Goal: Task Accomplishment & Management: Complete application form

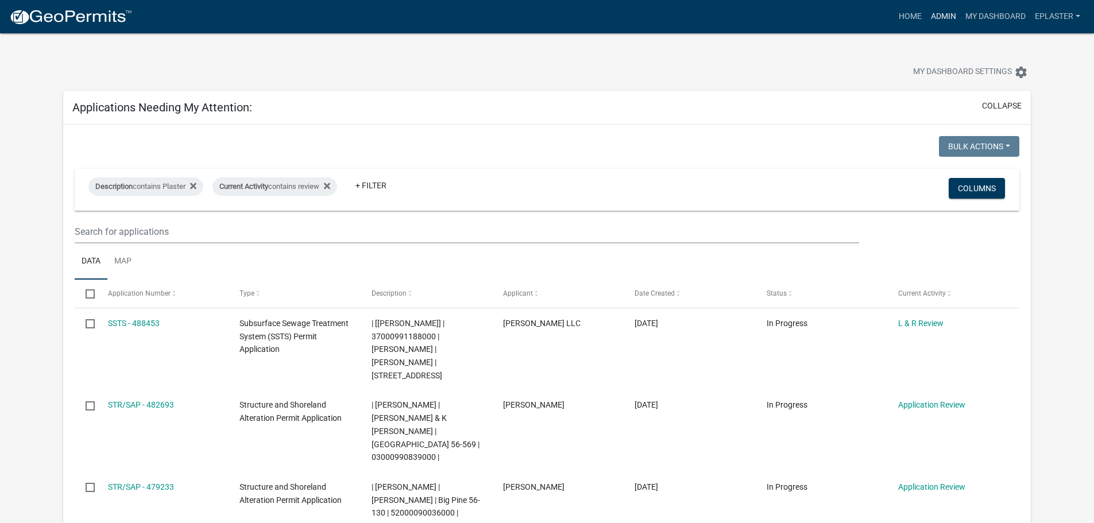
click at [930, 12] on link "Admin" at bounding box center [944, 17] width 34 height 22
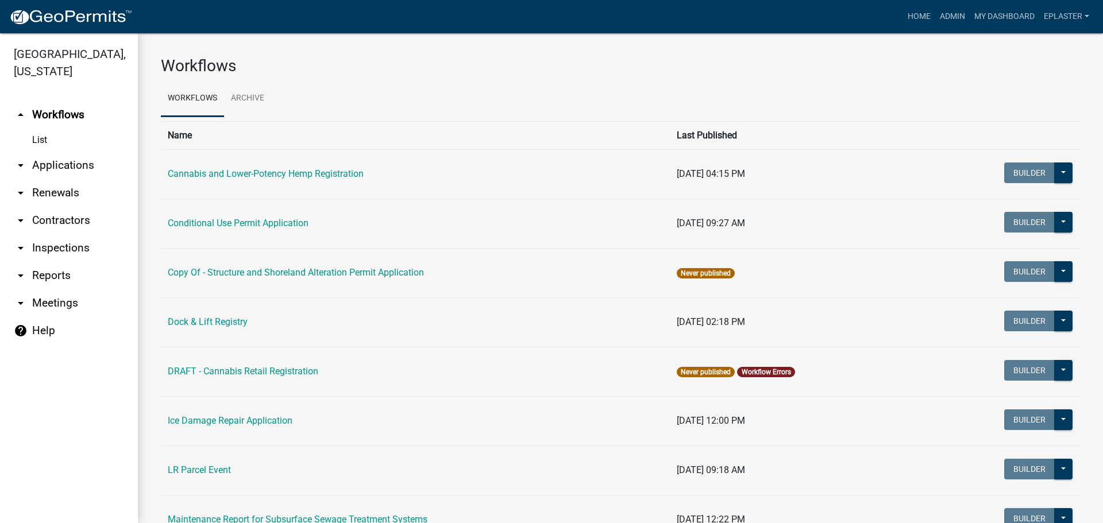
click at [31, 160] on link "arrow_drop_down Applications" at bounding box center [69, 166] width 138 height 28
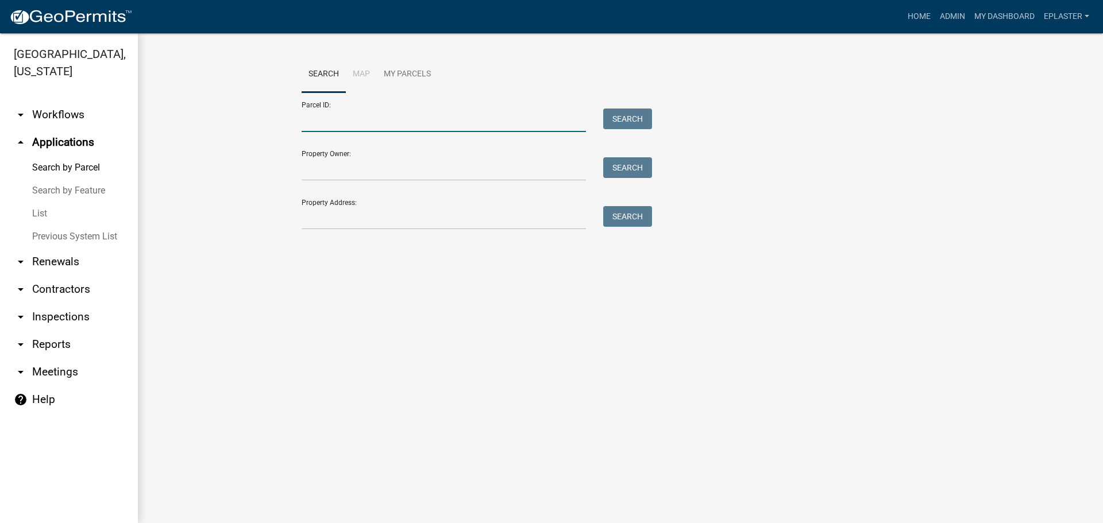
click at [328, 113] on input "Parcel ID:" at bounding box center [444, 121] width 284 height 24
paste input "46000990708000"
click at [623, 124] on button "Search" at bounding box center [627, 119] width 49 height 21
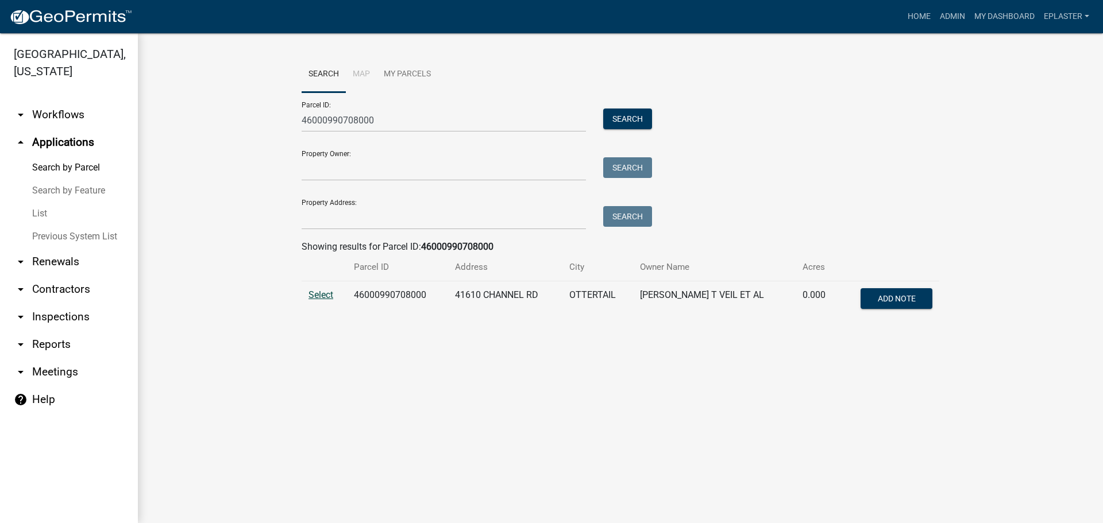
click at [326, 297] on span "Select" at bounding box center [320, 295] width 25 height 11
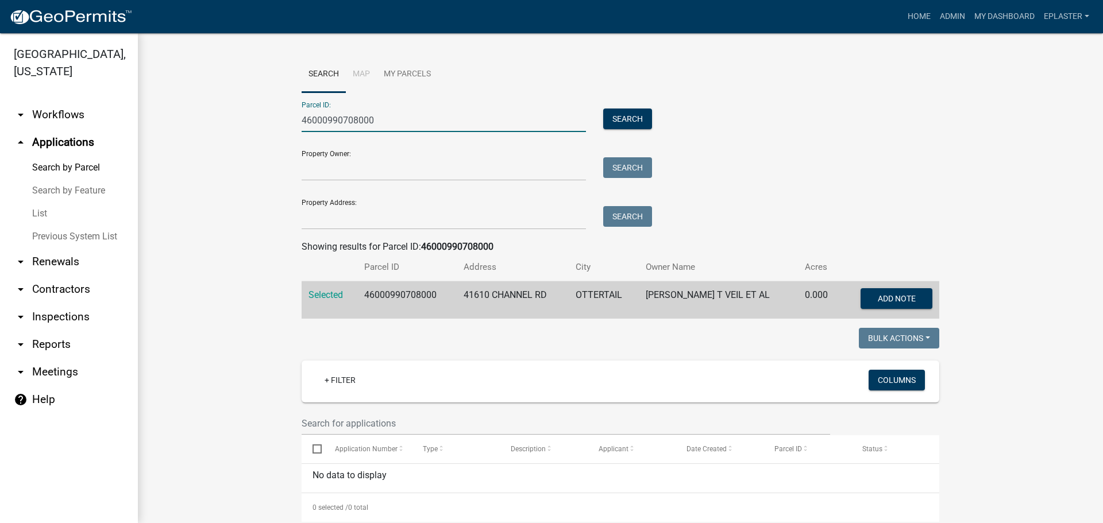
click at [379, 128] on input "46000990708000" at bounding box center [444, 121] width 284 height 24
click at [380, 128] on input "46000990708000" at bounding box center [444, 121] width 284 height 24
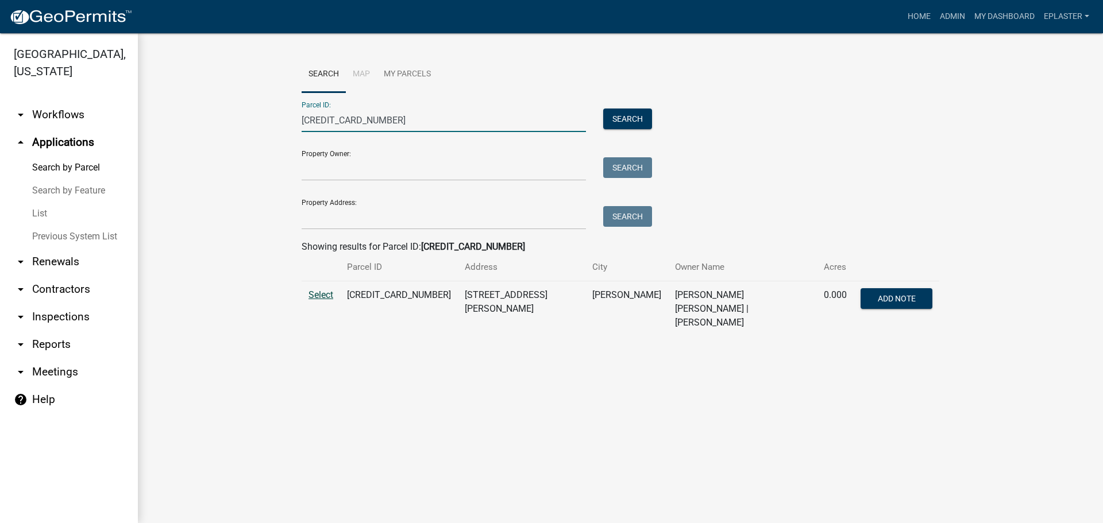
type input "[CREDIT_CARD_NUMBER]"
click at [326, 295] on span "Select" at bounding box center [320, 295] width 25 height 11
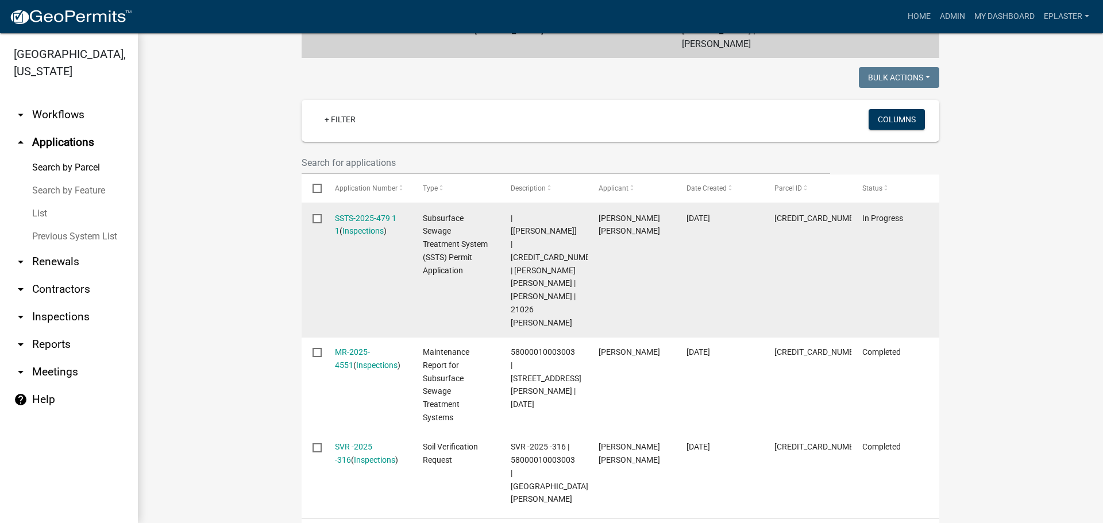
scroll to position [275, 0]
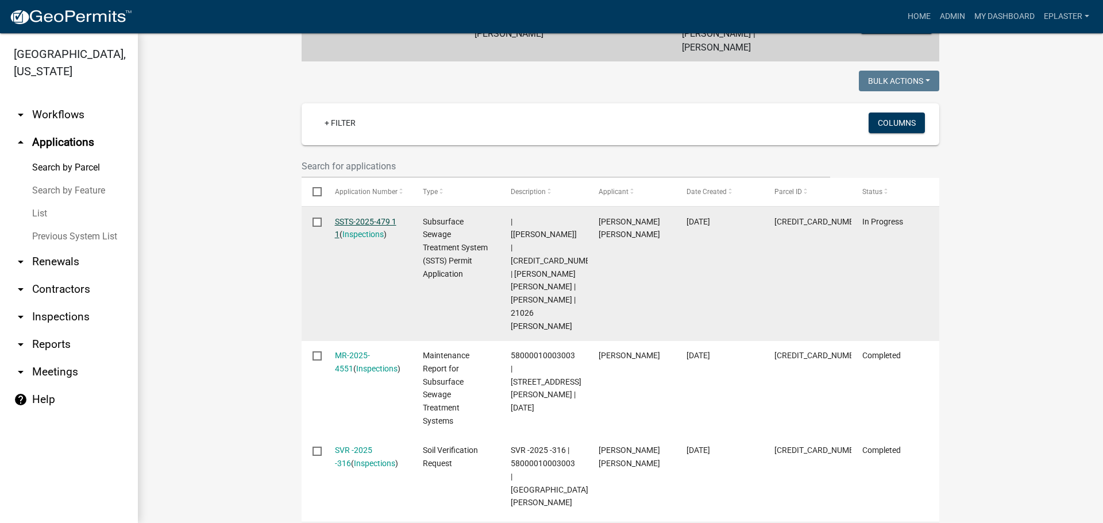
click at [376, 217] on link "SSTS-2025-479 1 1" at bounding box center [365, 228] width 61 height 22
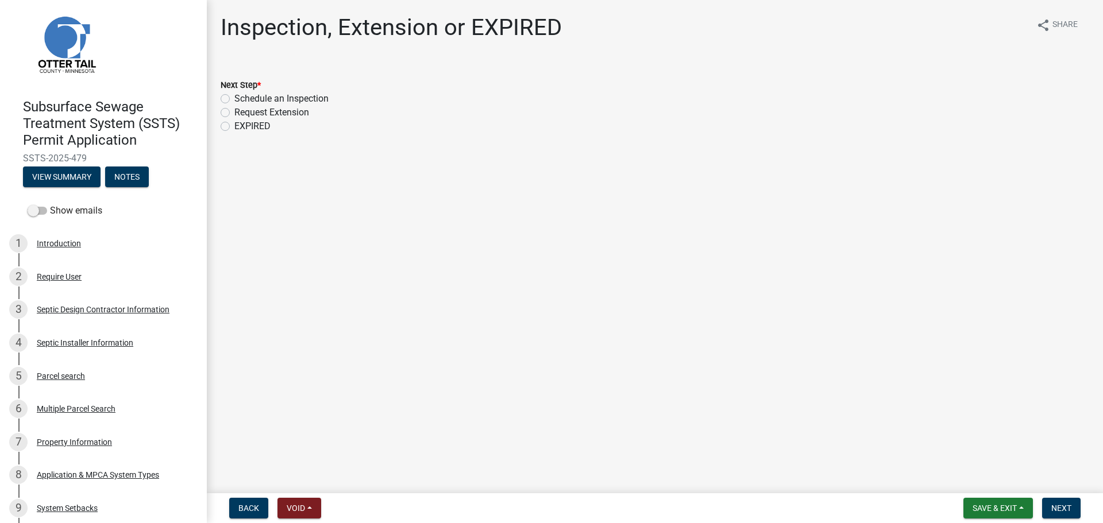
scroll to position [14, 0]
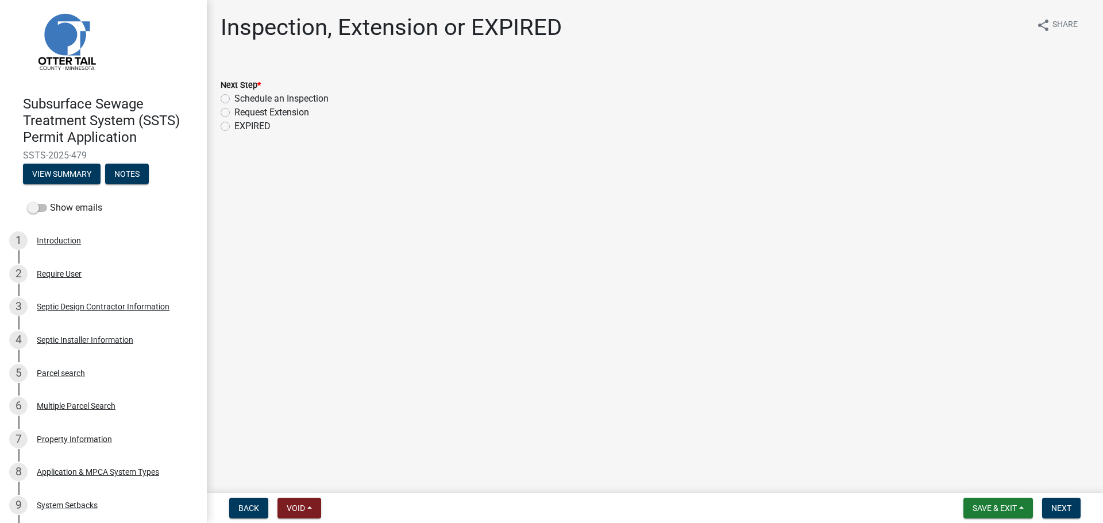
click at [234, 96] on label "Schedule an Inspection" at bounding box center [281, 99] width 94 height 14
click at [234, 96] on input "Schedule an Inspection" at bounding box center [237, 95] width 7 height 7
radio input "true"
click at [1072, 509] on button "Next" at bounding box center [1061, 508] width 38 height 21
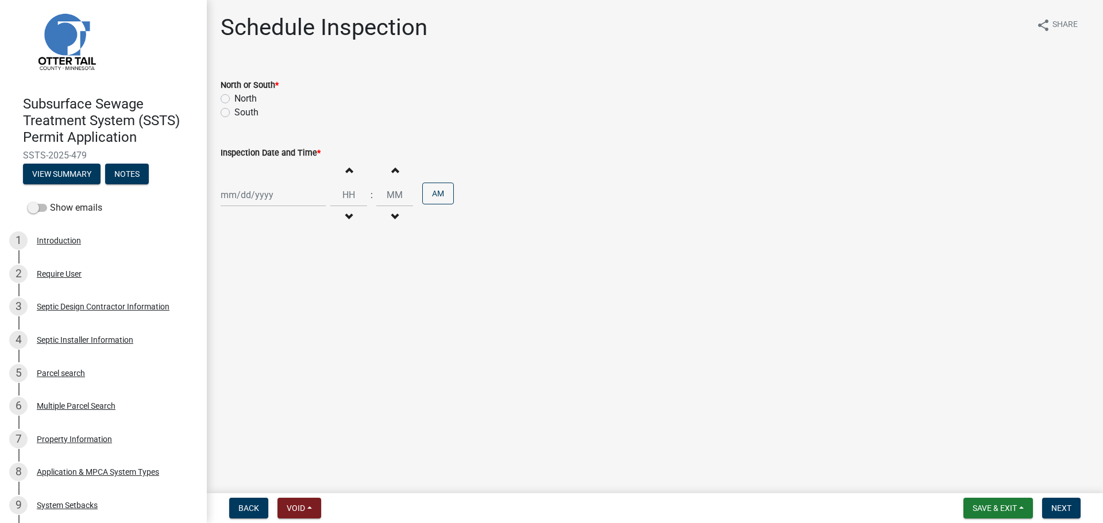
click at [234, 111] on label "South" at bounding box center [246, 113] width 24 height 14
click at [234, 111] on input "South" at bounding box center [237, 109] width 7 height 7
radio input "true"
select select "10"
select select "2025"
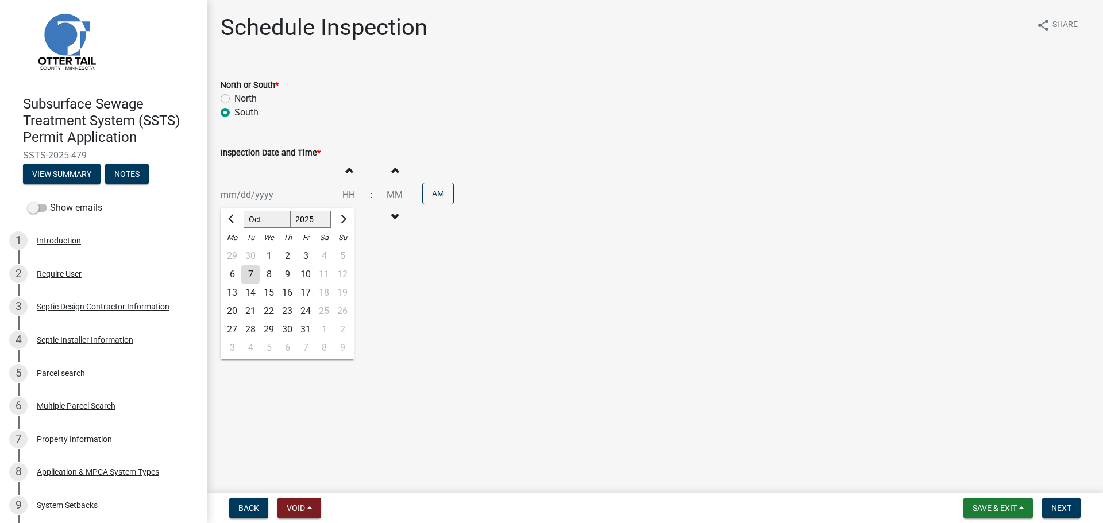
click at [237, 199] on div "[PERSON_NAME] Feb Mar Apr [PERSON_NAME][DATE] Oct Nov [DATE] 1526 1527 1528 152…" at bounding box center [273, 195] width 105 height 24
click at [257, 272] on div "7" at bounding box center [250, 274] width 18 height 18
type input "[DATE]"
click at [346, 195] on input "Hours" at bounding box center [348, 195] width 37 height 24
type input "11"
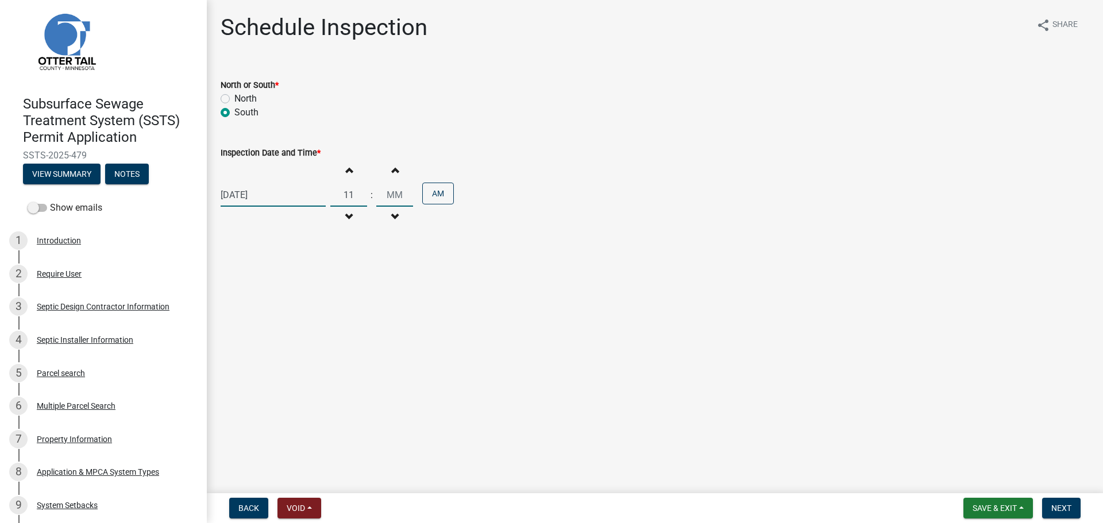
type input "00"
click at [1059, 512] on span "Next" at bounding box center [1061, 508] width 20 height 9
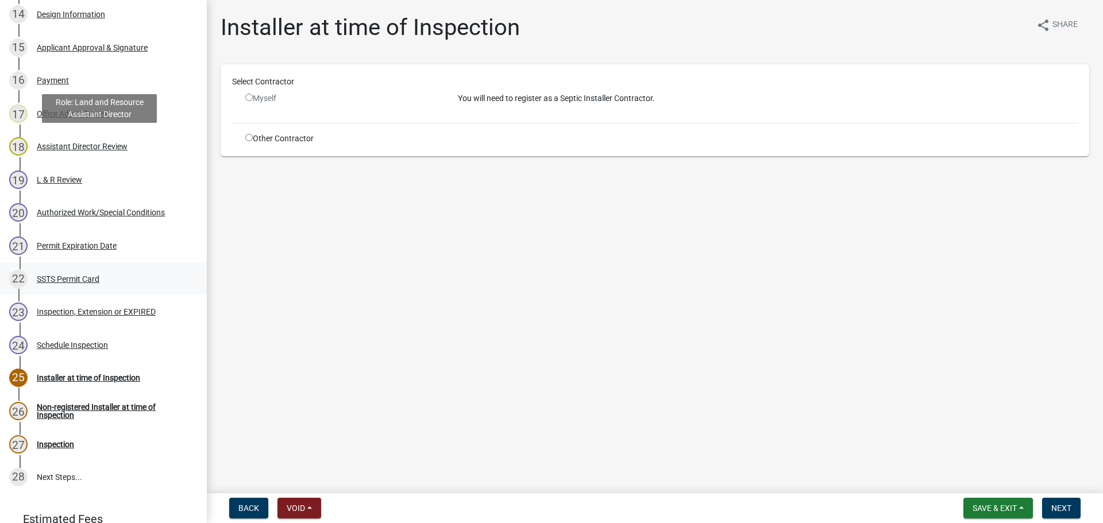
scroll to position [675, 0]
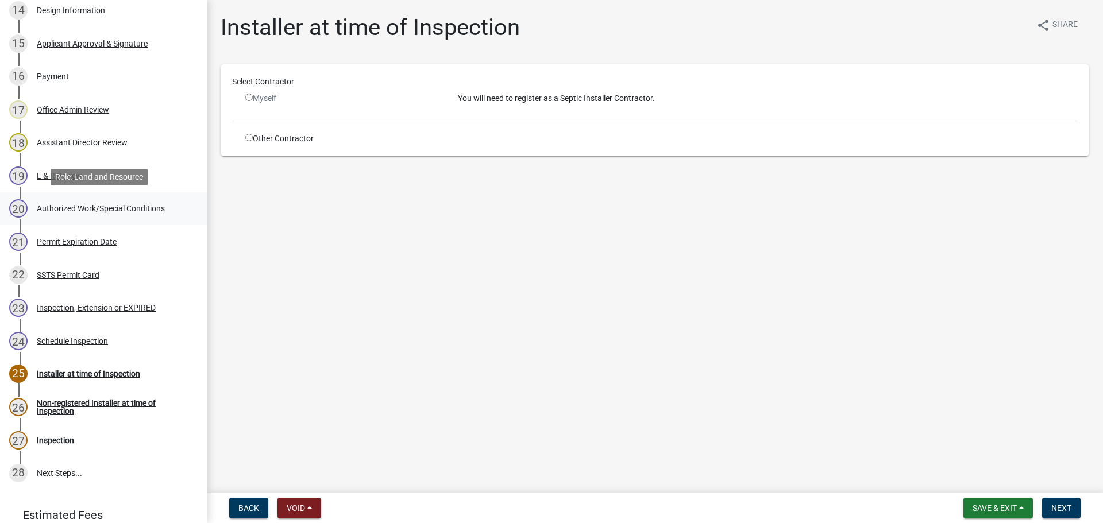
click at [101, 214] on div "20 Authorized Work/Special Conditions" at bounding box center [98, 208] width 179 height 18
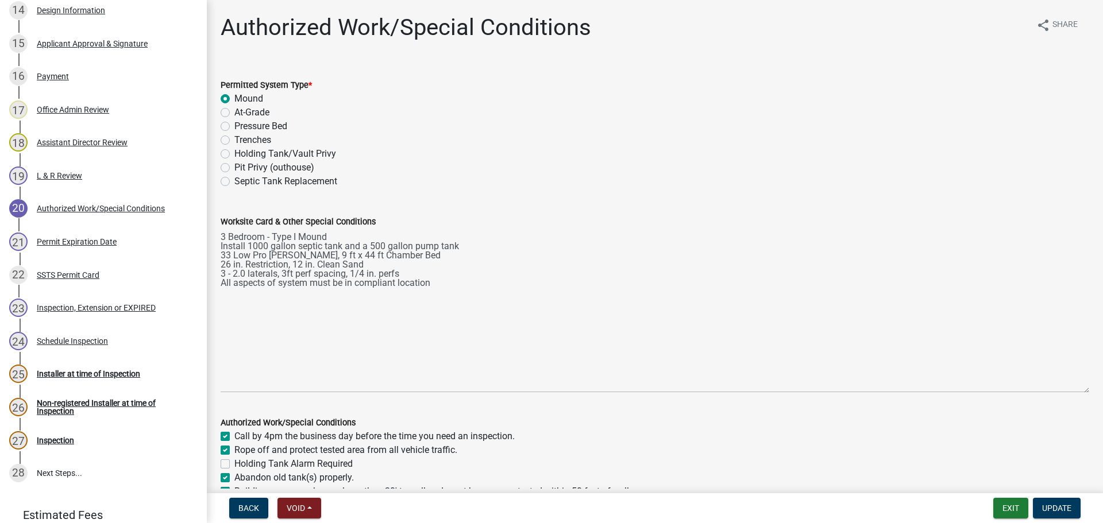
drag, startPoint x: 1075, startPoint y: 277, endPoint x: 1062, endPoint y: 445, distance: 168.3
click at [1062, 393] on textarea "3 Bedroom - Type I Mound Install 1000 gallon septic tank and a 500 gallon pump …" at bounding box center [655, 311] width 869 height 164
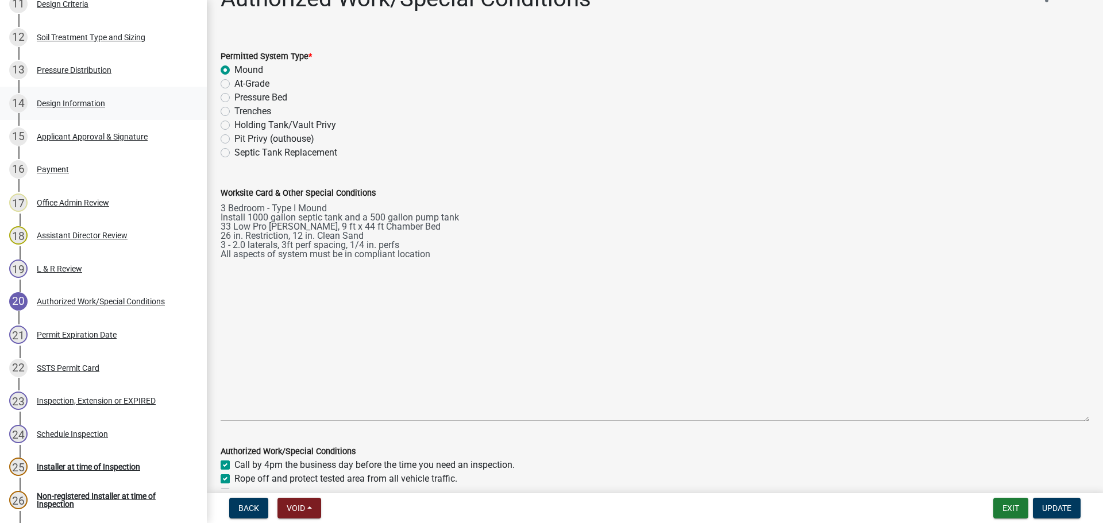
scroll to position [574, 0]
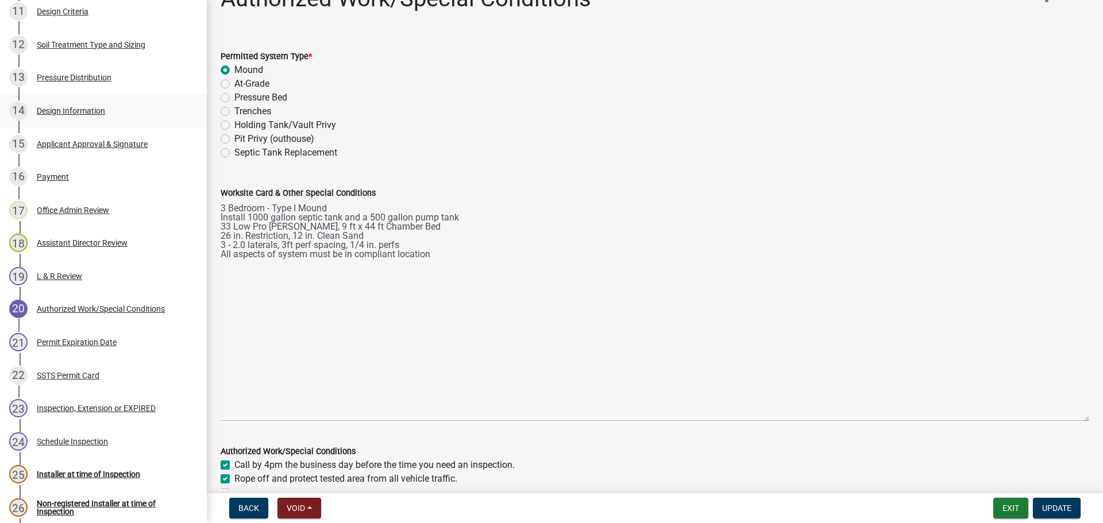
click at [83, 115] on div "14 Design Information" at bounding box center [98, 111] width 179 height 18
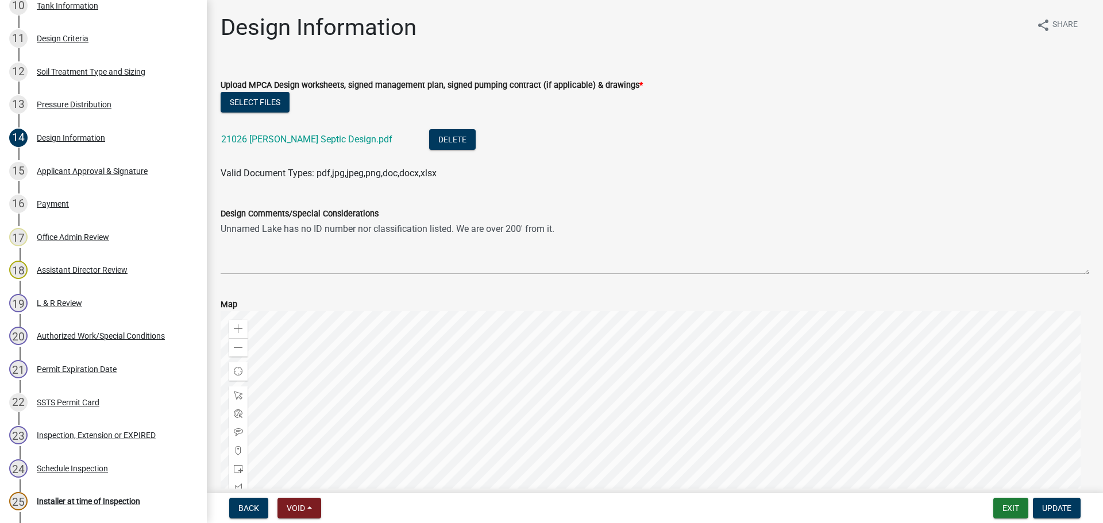
scroll to position [546, 0]
click at [325, 144] on link "21026 [PERSON_NAME] Septic Design.pdf" at bounding box center [306, 139] width 171 height 11
click at [1004, 508] on button "Exit" at bounding box center [1010, 508] width 35 height 21
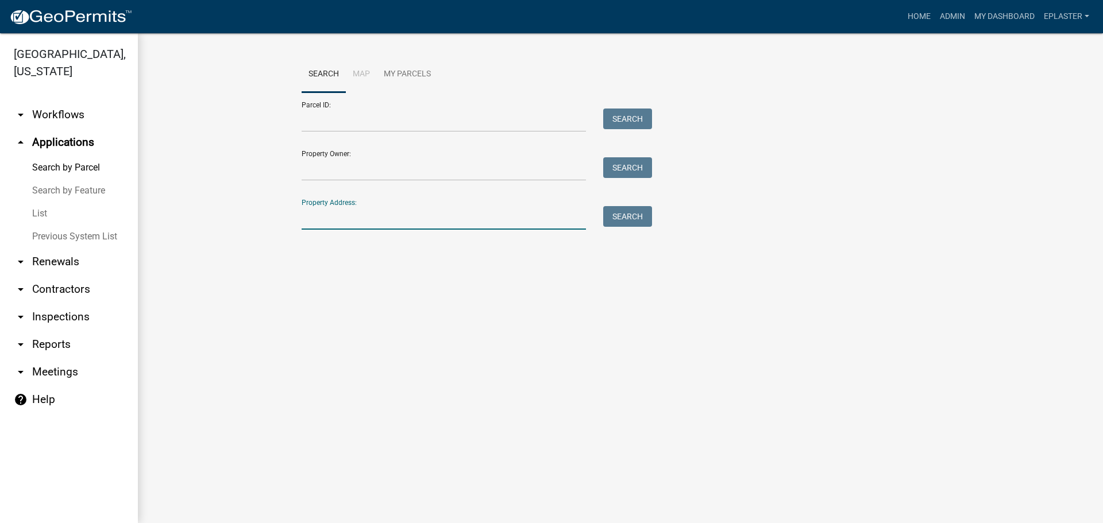
click at [344, 216] on input "Property Address:" at bounding box center [444, 218] width 284 height 24
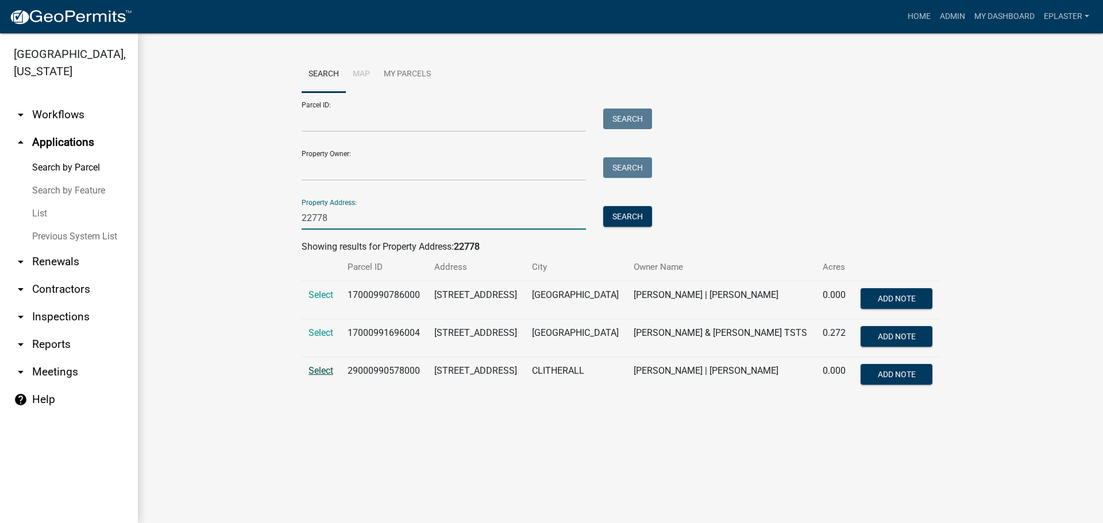
type input "22778"
click at [322, 370] on span "Select" at bounding box center [320, 370] width 25 height 11
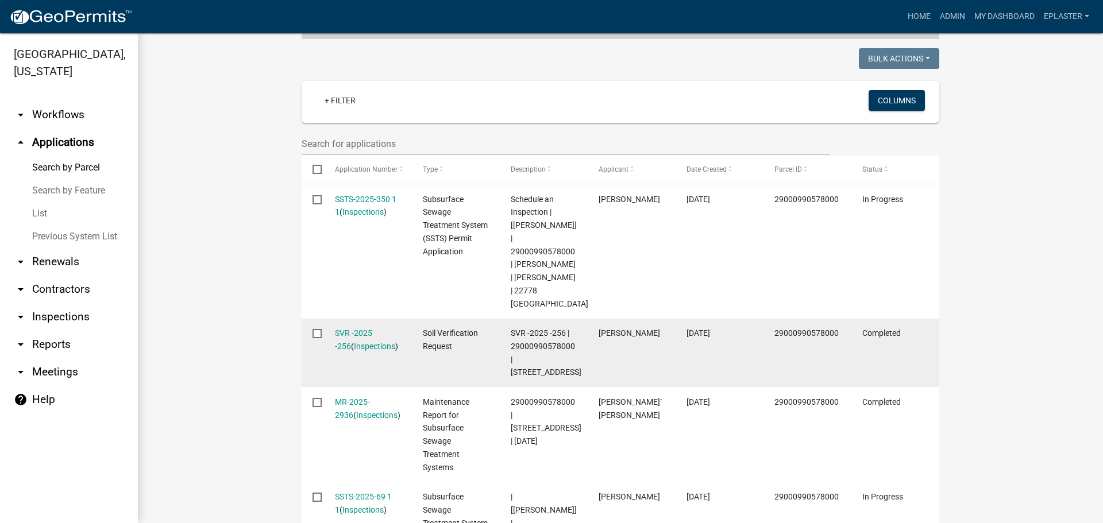
scroll to position [373, 0]
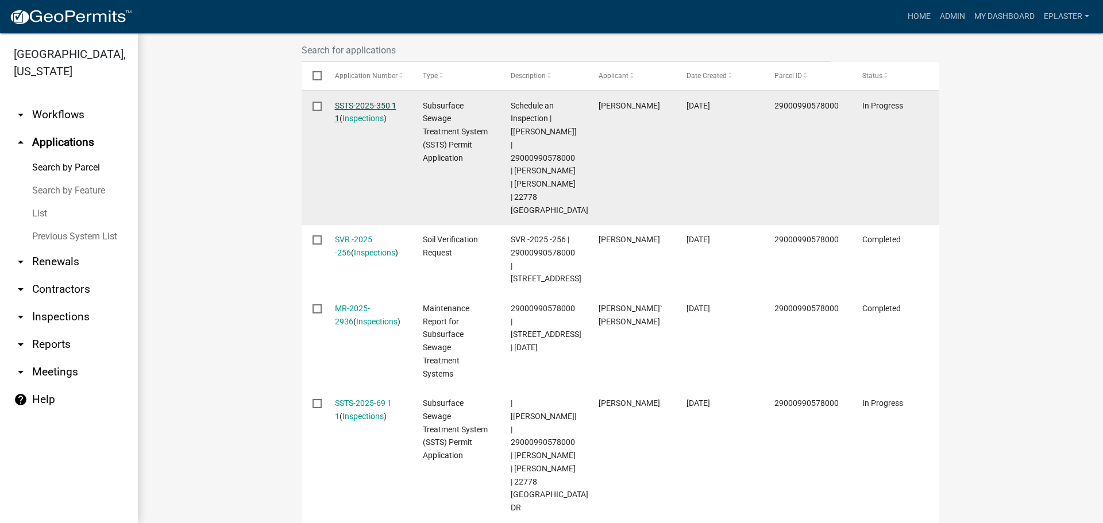
click at [357, 109] on link "SSTS-2025-350 1 1" at bounding box center [365, 112] width 61 height 22
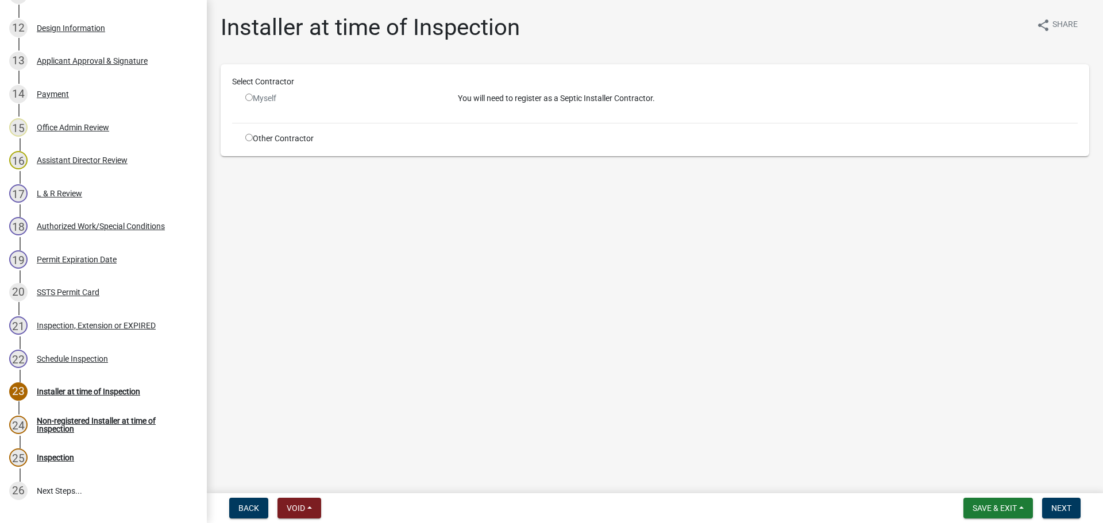
scroll to position [539, 0]
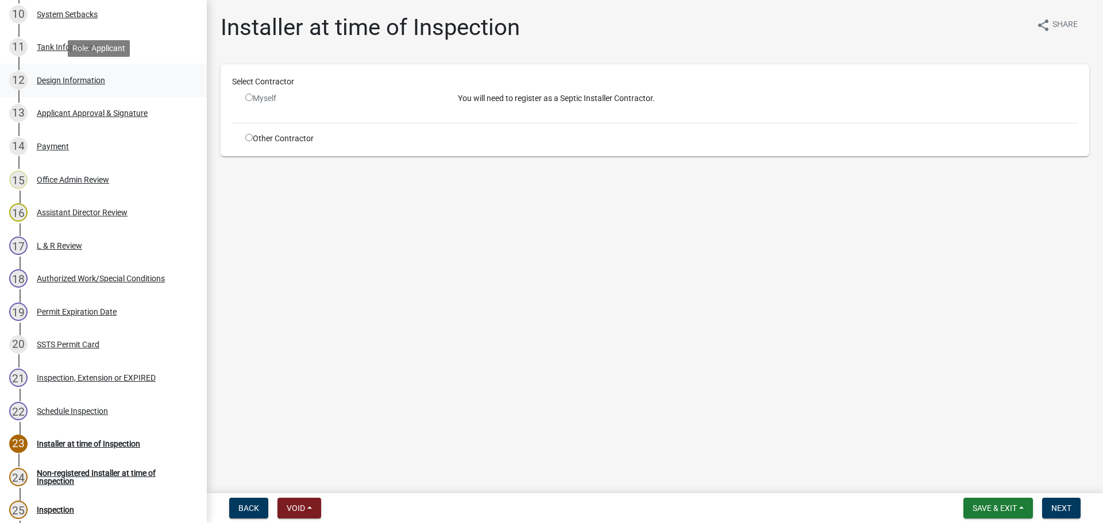
click at [121, 86] on div "12 Design Information" at bounding box center [98, 80] width 179 height 18
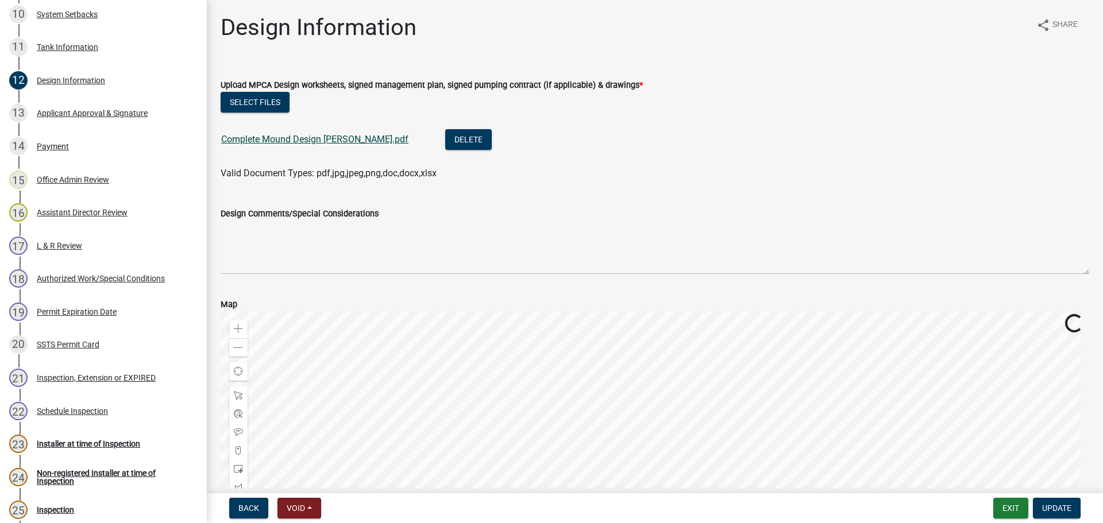
click at [349, 142] on link "Complete Mound Design [PERSON_NAME].pdf" at bounding box center [314, 139] width 187 height 11
click at [108, 280] on div "Authorized Work/Special Conditions" at bounding box center [101, 279] width 128 height 8
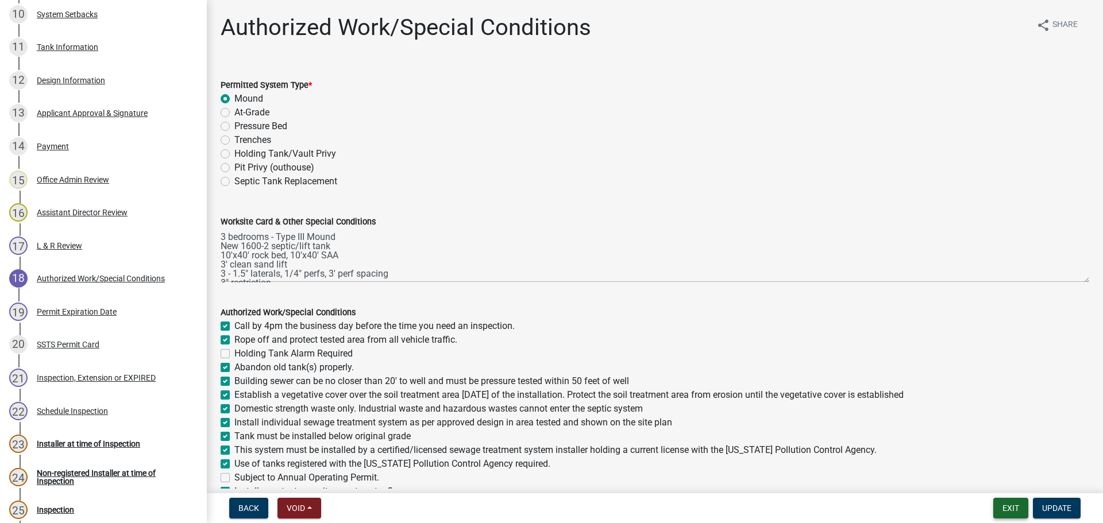
click at [1008, 511] on button "Exit" at bounding box center [1010, 508] width 35 height 21
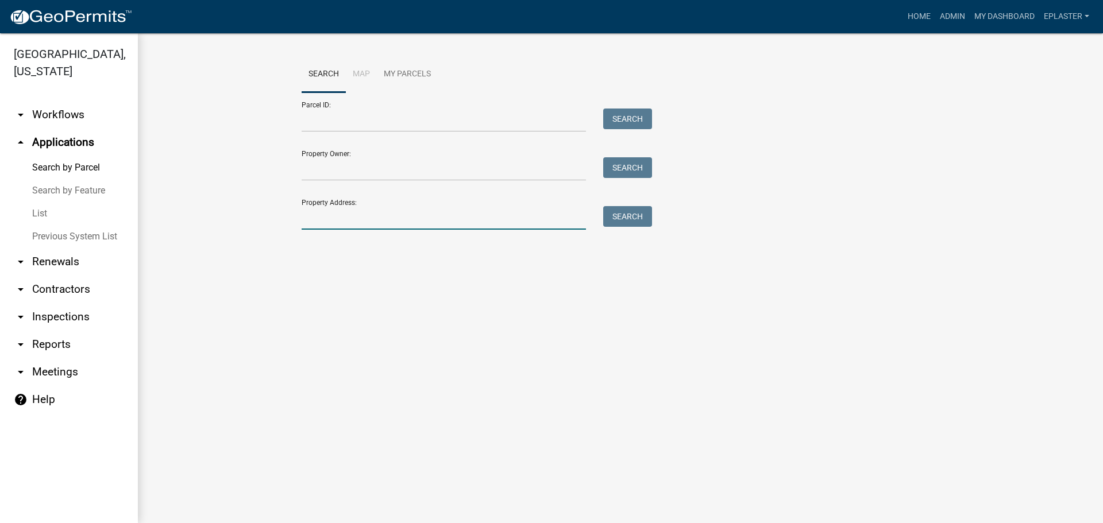
click at [330, 225] on input "Property Address:" at bounding box center [444, 218] width 284 height 24
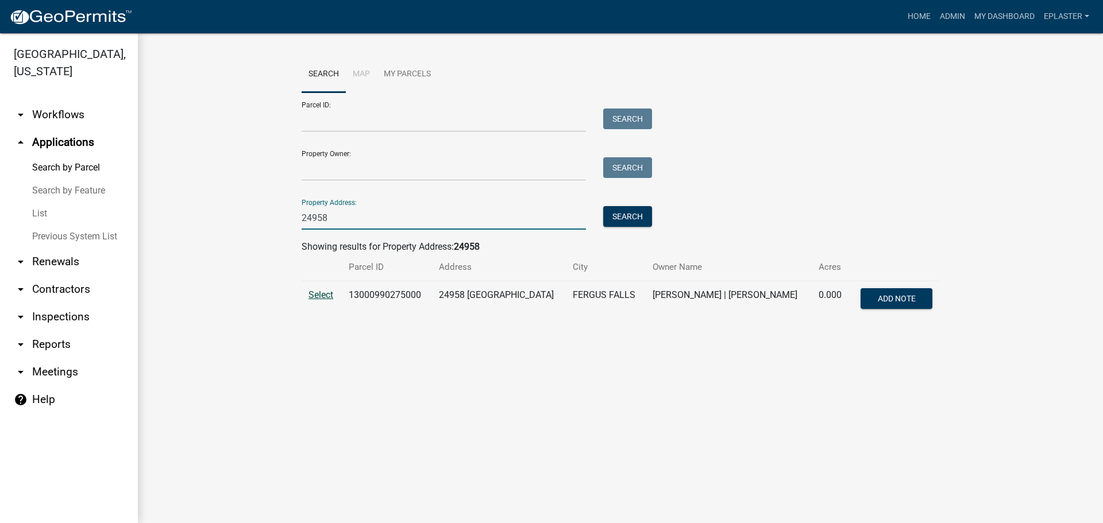
type input "24958"
click at [321, 294] on span "Select" at bounding box center [320, 295] width 25 height 11
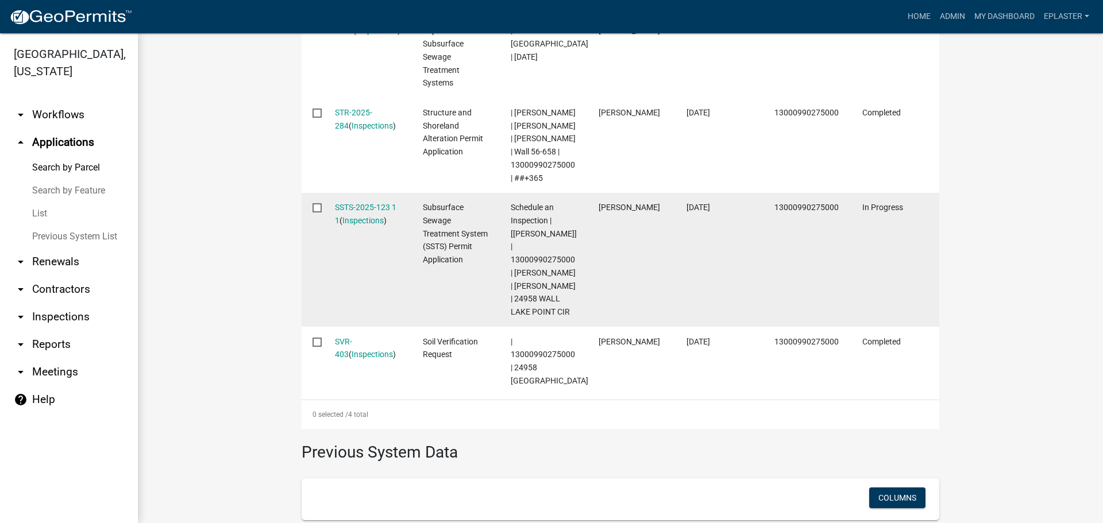
scroll to position [488, 0]
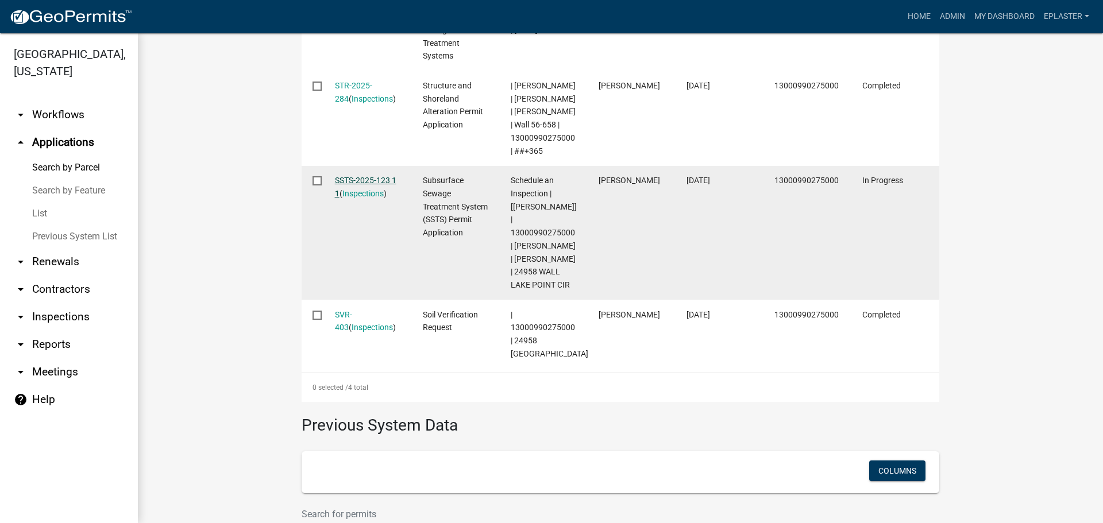
click at [379, 194] on link "SSTS-2025-123 1 1" at bounding box center [365, 187] width 61 height 22
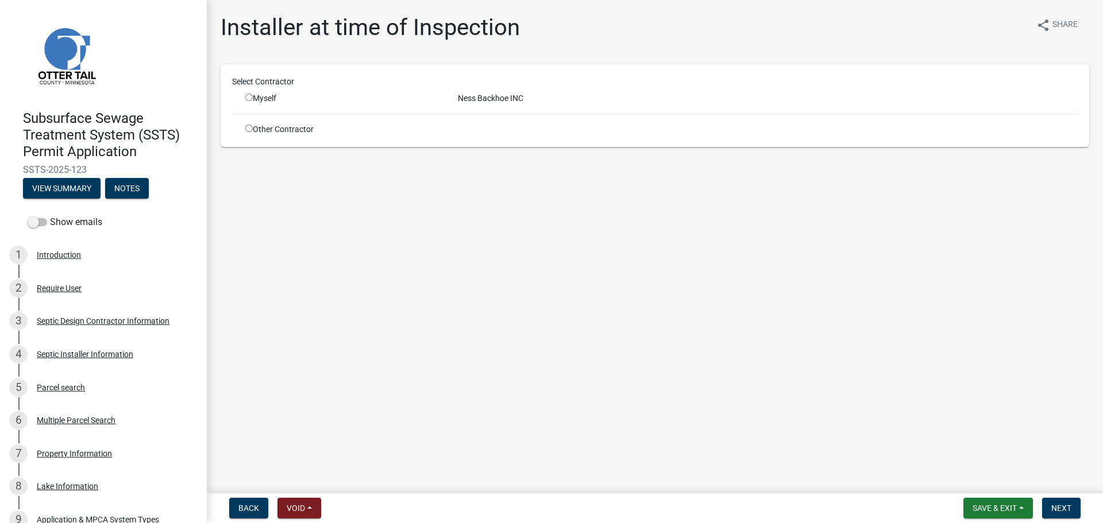
click at [251, 99] on input "radio" at bounding box center [248, 97] width 7 height 7
radio input "true"
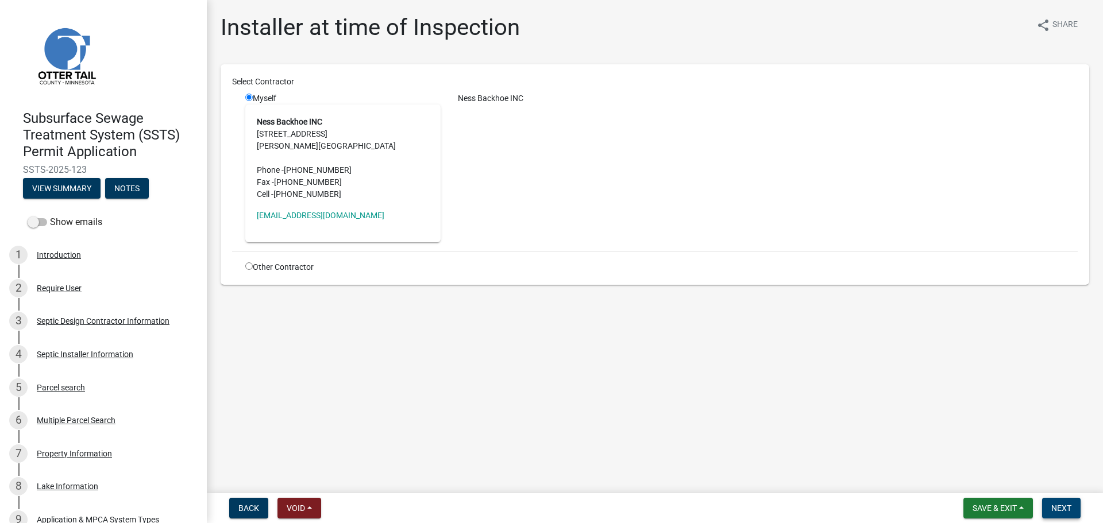
click at [1069, 514] on button "Next" at bounding box center [1061, 508] width 38 height 21
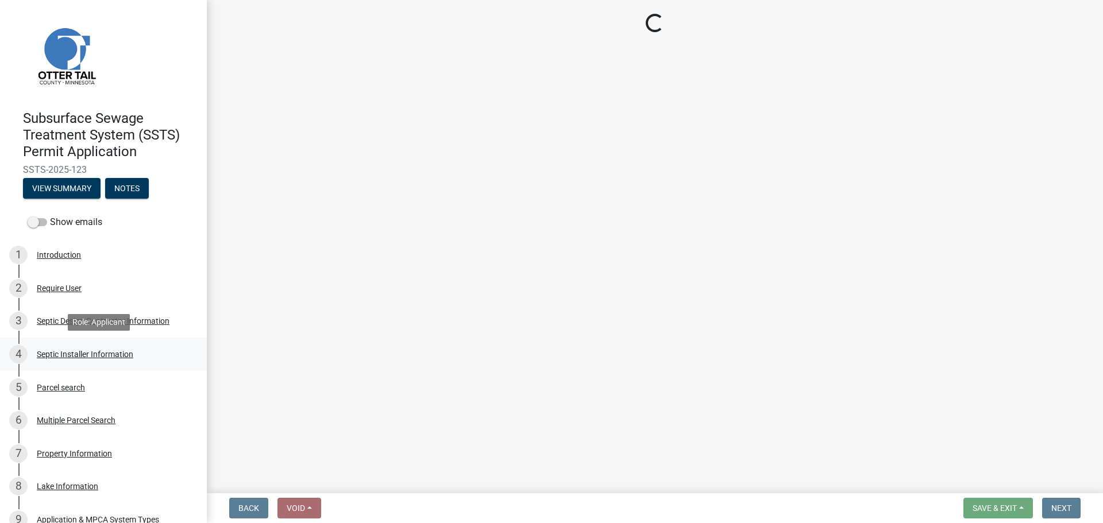
select select "710d5f49-2663-4e73-9718-d0c4e189f5ed"
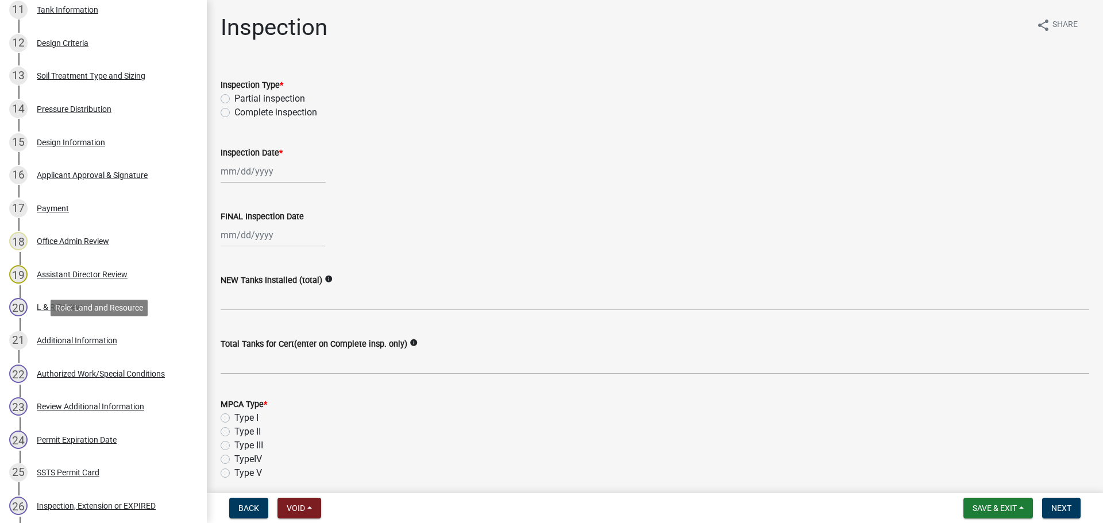
scroll to position [815, 0]
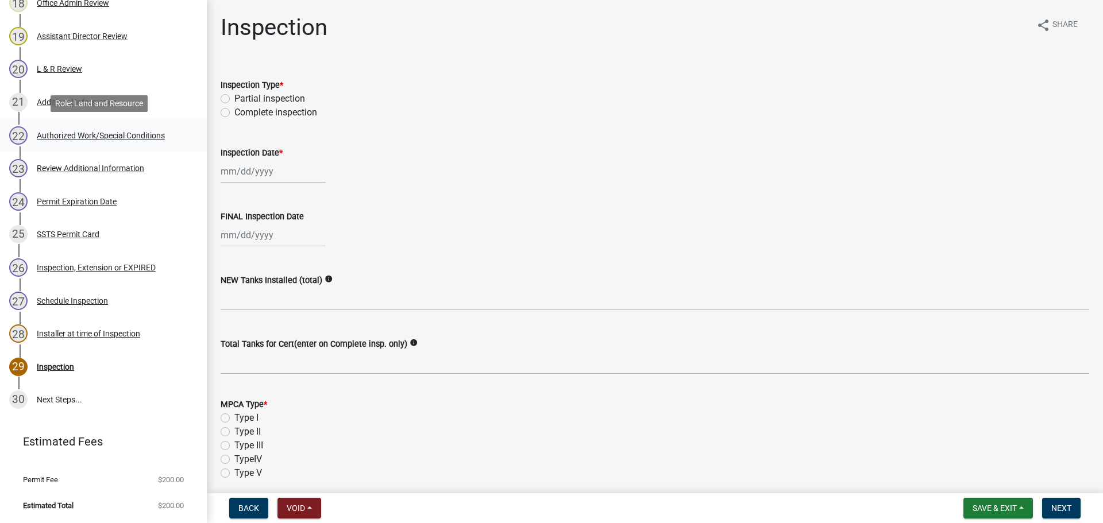
click at [118, 138] on div "Authorized Work/Special Conditions" at bounding box center [101, 136] width 128 height 8
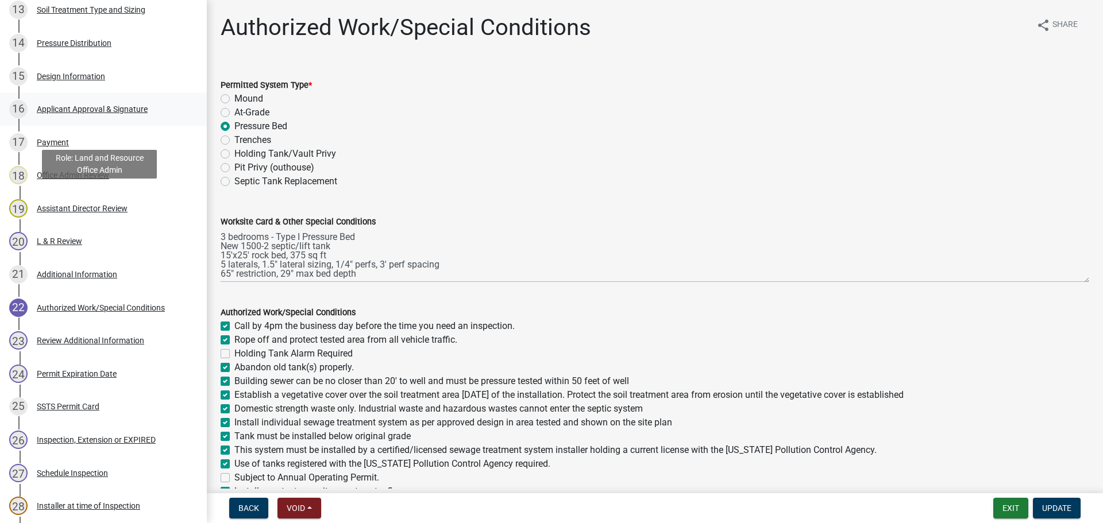
scroll to position [599, 0]
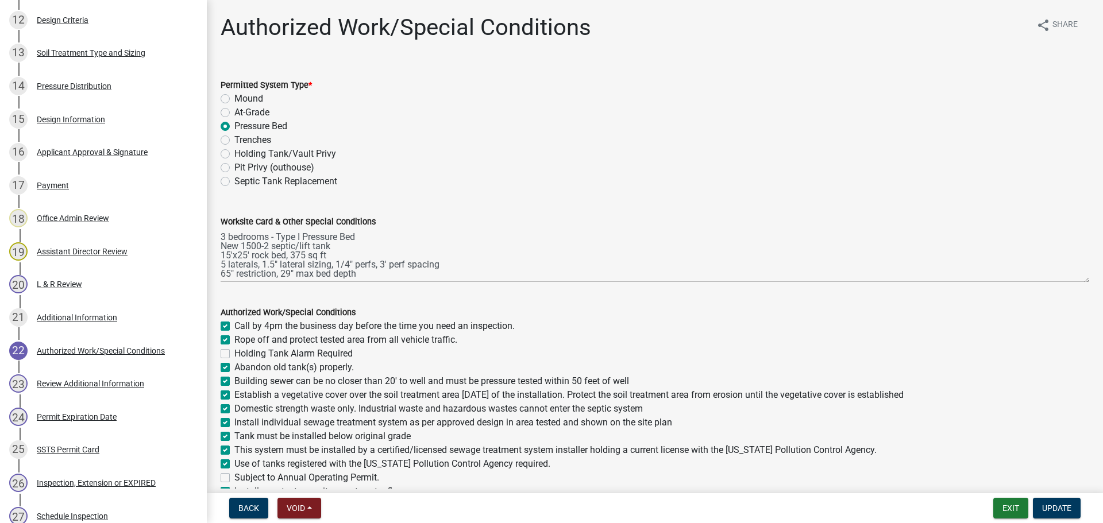
click at [94, 380] on div "Review Additional Information" at bounding box center [90, 384] width 107 height 8
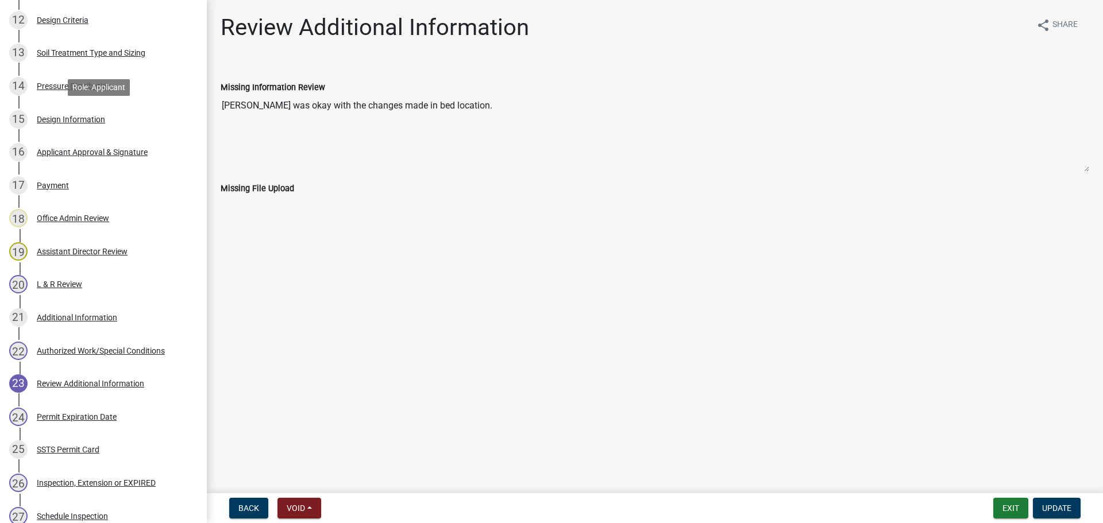
click at [94, 125] on div "15 Design Information" at bounding box center [98, 119] width 179 height 18
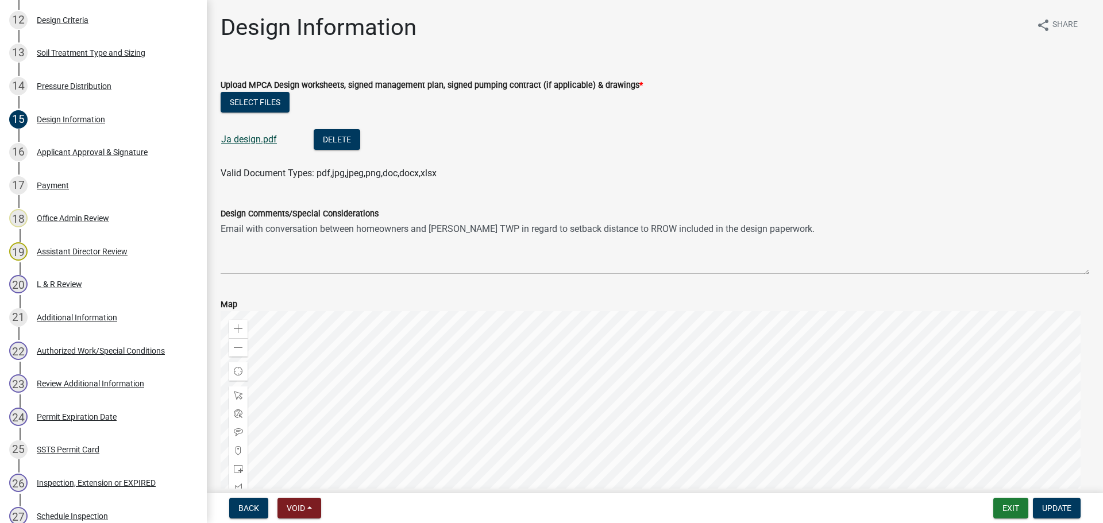
click at [249, 144] on link "Ja design.pdf" at bounding box center [249, 139] width 56 height 11
click at [1004, 508] on button "Exit" at bounding box center [1010, 508] width 35 height 21
